Goal: Navigation & Orientation: Find specific page/section

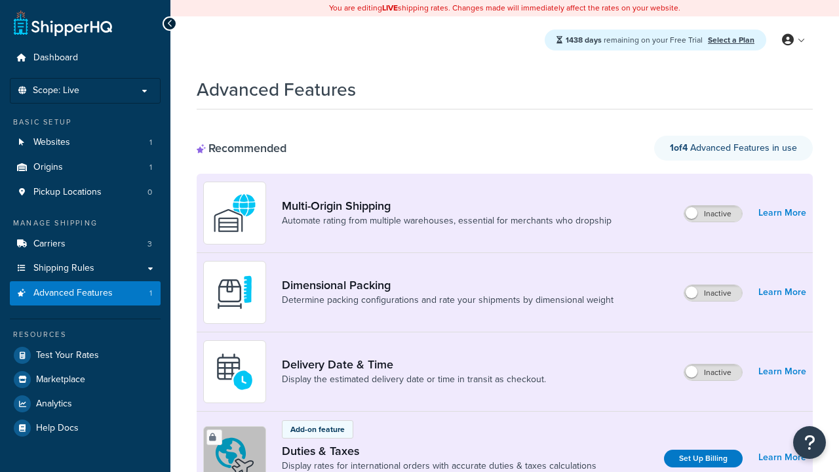
scroll to position [437, 0]
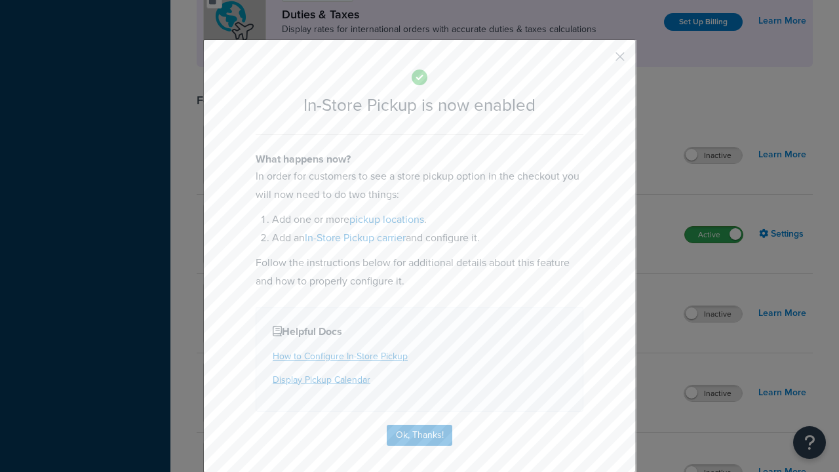
scroll to position [0, 0]
click at [601, 60] on button "button" at bounding box center [600, 61] width 3 height 3
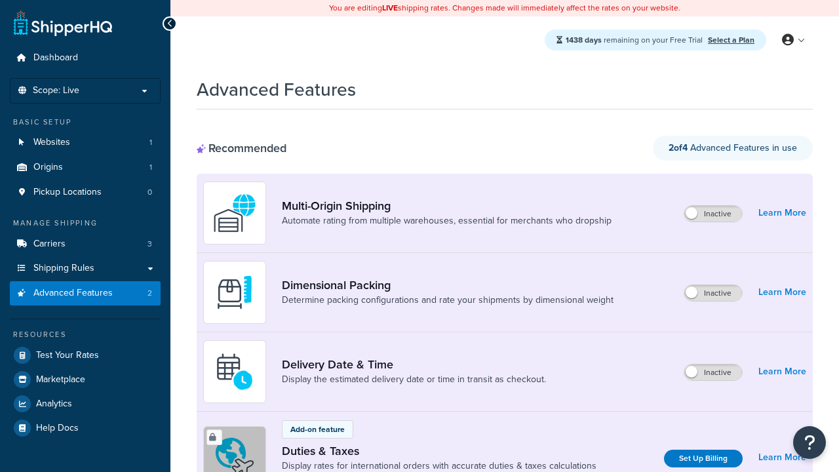
scroll to position [437, 0]
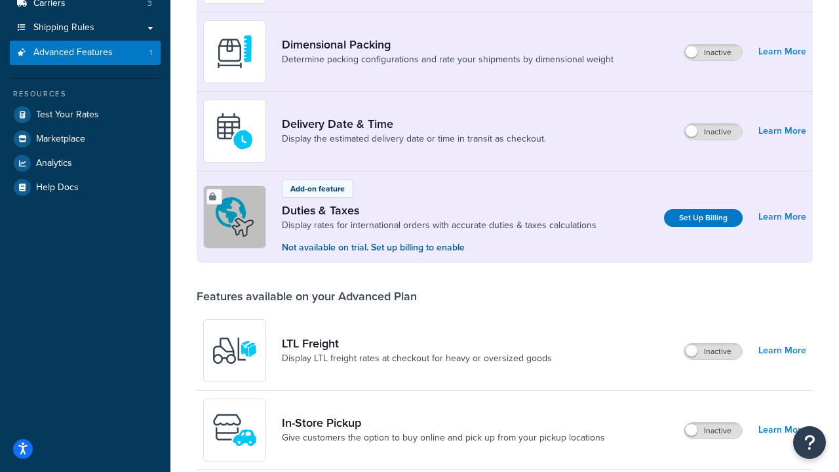
scroll to position [0, 0]
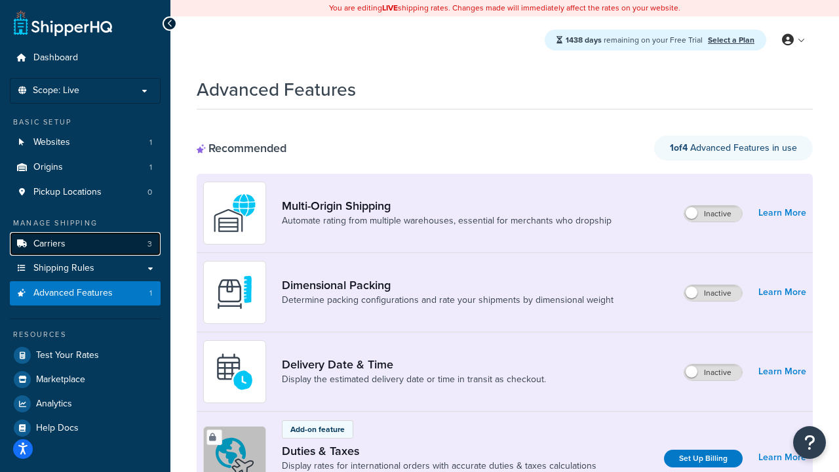
click at [103, 242] on link "Carriers 3" at bounding box center [85, 244] width 151 height 24
